Goal: Information Seeking & Learning: Learn about a topic

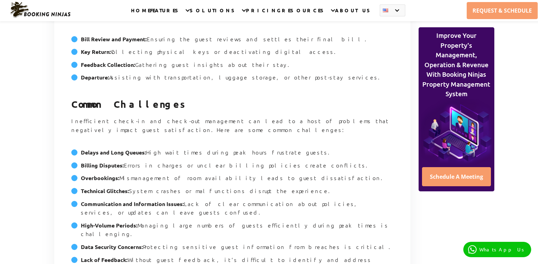
scroll to position [819, 0]
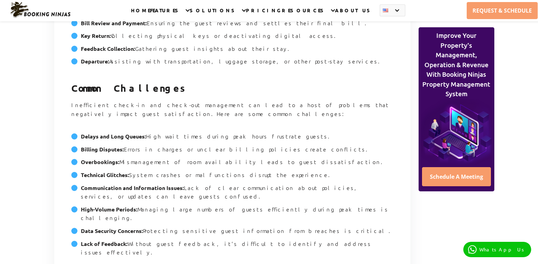
drag, startPoint x: 119, startPoint y: 104, endPoint x: 281, endPoint y: 109, distance: 162.5
click at [281, 158] on li "Overbookings: Mismanagement of room availability leads to guest dissatisfaction." at bounding box center [232, 164] width 322 height 13
click at [166, 184] on strong "Communication and Information Issues:" at bounding box center [132, 187] width 103 height 7
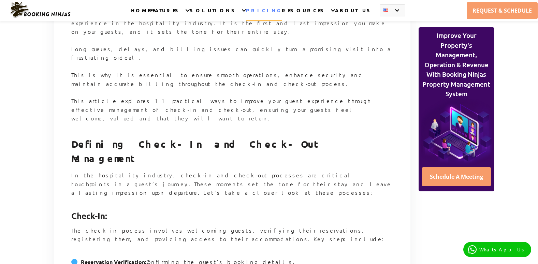
scroll to position [444, 0]
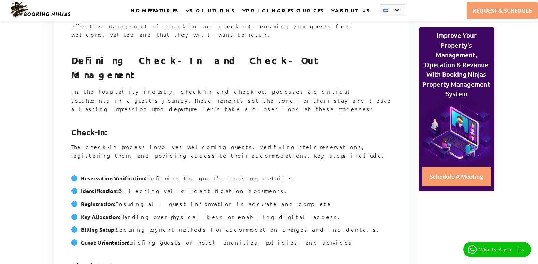
scroll to position [546, 0]
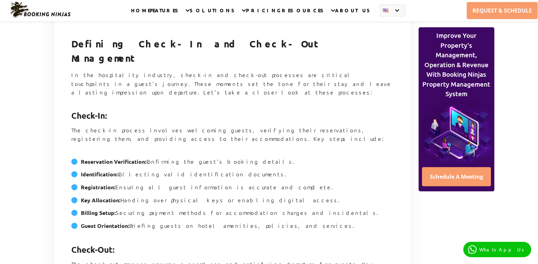
drag, startPoint x: 114, startPoint y: 124, endPoint x: 245, endPoint y: 125, distance: 131.0
click at [245, 170] on li "Identification: Collecting valid identification documents." at bounding box center [232, 176] width 322 height 13
drag, startPoint x: 245, startPoint y: 125, endPoint x: 232, endPoint y: 128, distance: 13.3
click at [245, 170] on li "Identification: Collecting valid identification documents." at bounding box center [232, 176] width 322 height 13
drag, startPoint x: 125, startPoint y: 111, endPoint x: 250, endPoint y: 113, distance: 125.3
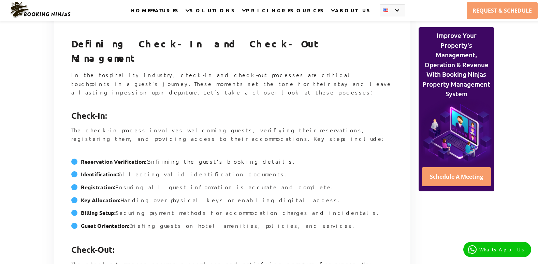
click at [250, 157] on li "Reservation Verification: Confirming the guest’s booking details." at bounding box center [232, 163] width 322 height 13
click at [172, 183] on li "Registration: Ensuring all guest information is accurate and complete." at bounding box center [232, 189] width 322 height 13
drag, startPoint x: 118, startPoint y: 138, endPoint x: 224, endPoint y: 137, distance: 105.1
click at [193, 183] on li "Registration: Ensuring all guest information is accurate and complete." at bounding box center [232, 189] width 322 height 13
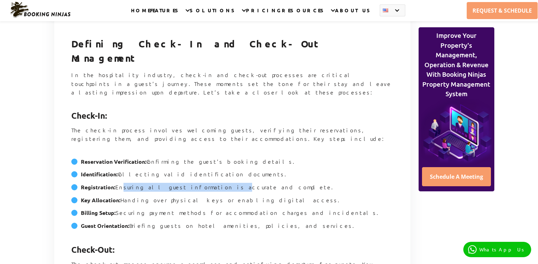
drag, startPoint x: 224, startPoint y: 137, endPoint x: 264, endPoint y: 137, distance: 40.3
click at [264, 183] on li "Registration: Ensuring all guest information is accurate and complete." at bounding box center [232, 189] width 322 height 13
drag, startPoint x: 89, startPoint y: 149, endPoint x: 305, endPoint y: 161, distance: 216.3
click at [305, 161] on ul "Reservation Verification: Confirming the guest’s booking details. Identificatio…" at bounding box center [232, 196] width 322 height 88
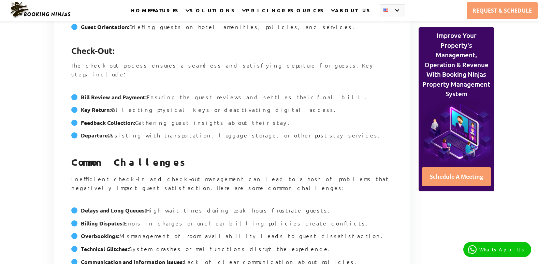
scroll to position [751, 0]
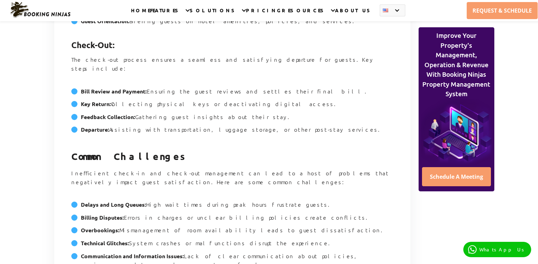
click at [88, 169] on p "Inefficient check-in and check-out management can lead to a host of problems th…" at bounding box center [232, 182] width 322 height 26
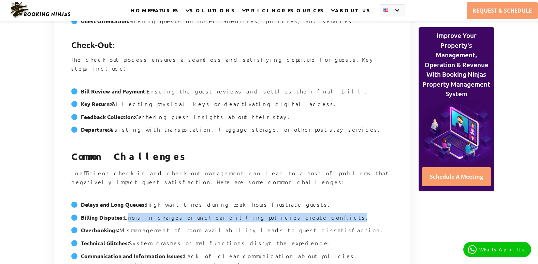
drag, startPoint x: 122, startPoint y: 160, endPoint x: 261, endPoint y: 160, distance: 139.2
click at [261, 213] on li "Billing Disputes: Errors in charges or unclear billing policies create conflict…" at bounding box center [232, 219] width 322 height 13
copy li "Errors in charges or unclear billing policies create conflicts"
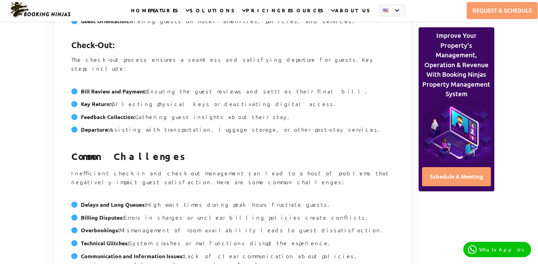
click at [154, 253] on strong "Communication and Information Issues:" at bounding box center [132, 256] width 103 height 7
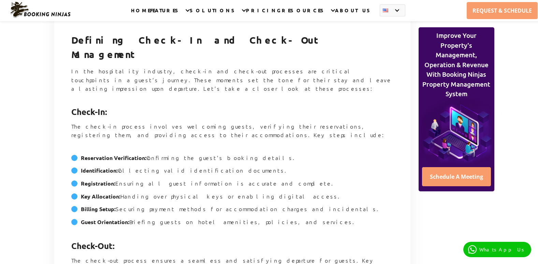
scroll to position [546, 0]
